Goal: Information Seeking & Learning: Get advice/opinions

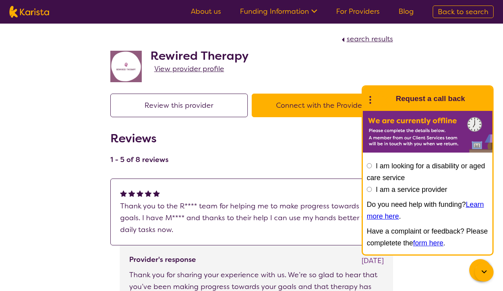
click at [169, 70] on span "View provider profile" at bounding box center [189, 68] width 70 height 9
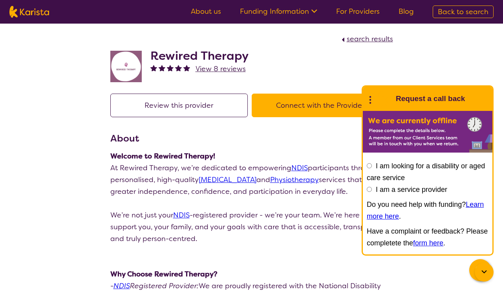
click at [229, 70] on span "View 8 reviews" at bounding box center [221, 68] width 50 height 9
